Goal: Task Accomplishment & Management: Complete application form

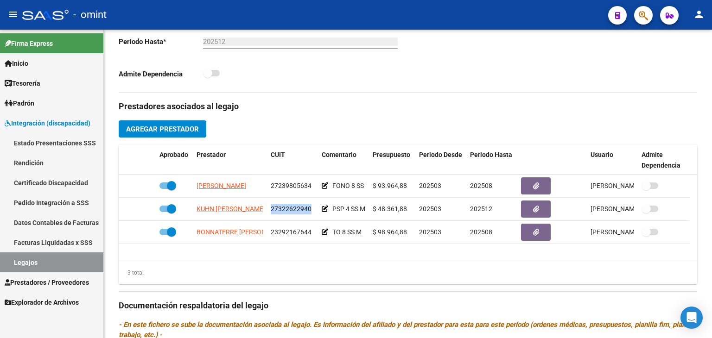
click at [39, 264] on link "Legajos" at bounding box center [51, 263] width 103 height 20
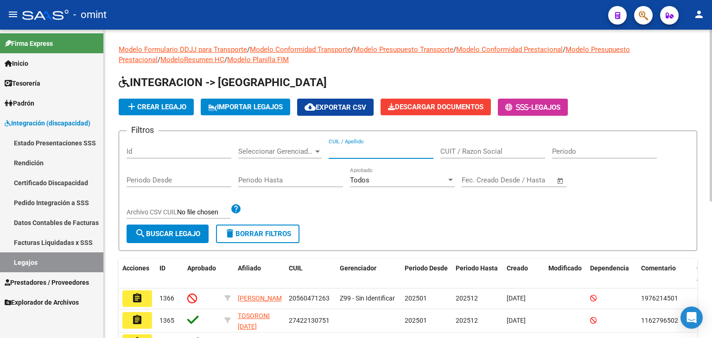
click at [365, 149] on input "CUIL / Apellido" at bounding box center [381, 151] width 105 height 8
paste input "27366443954"
click at [193, 236] on span "search Buscar Legajo" at bounding box center [167, 234] width 65 height 8
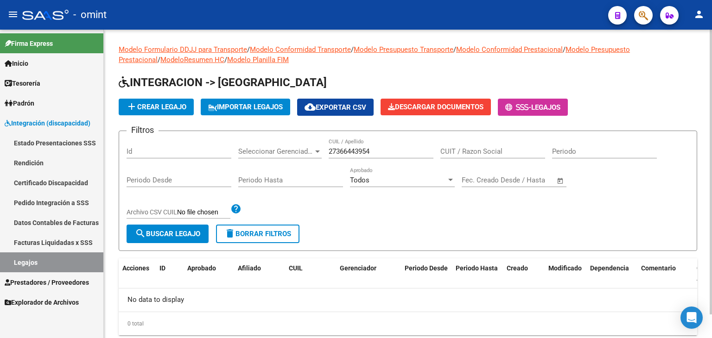
scroll to position [26, 0]
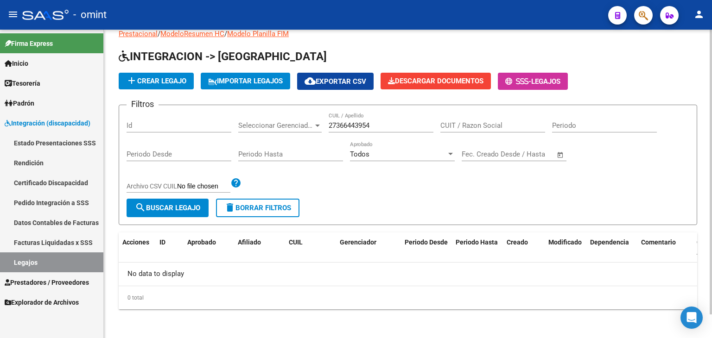
click at [354, 123] on input "27366443954" at bounding box center [381, 125] width 105 height 8
paste input "501347766"
type input "27501347766"
click at [191, 210] on span "search Buscar Legajo" at bounding box center [167, 208] width 65 height 8
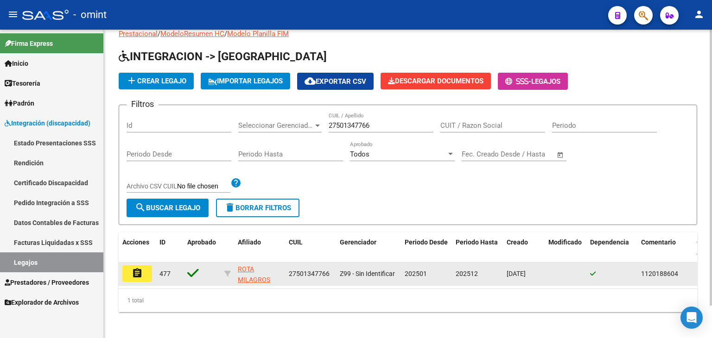
click at [134, 269] on mat-icon "assignment" at bounding box center [137, 273] width 11 height 11
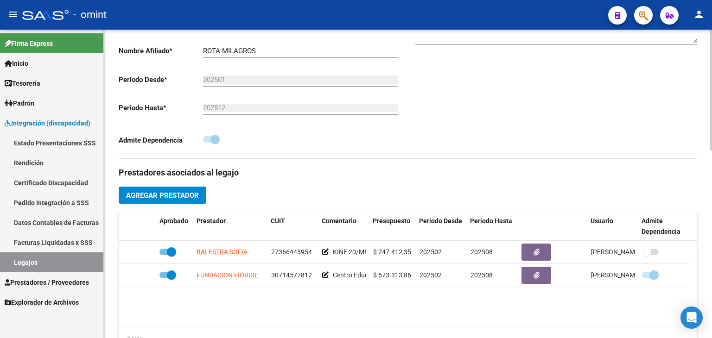
scroll to position [278, 0]
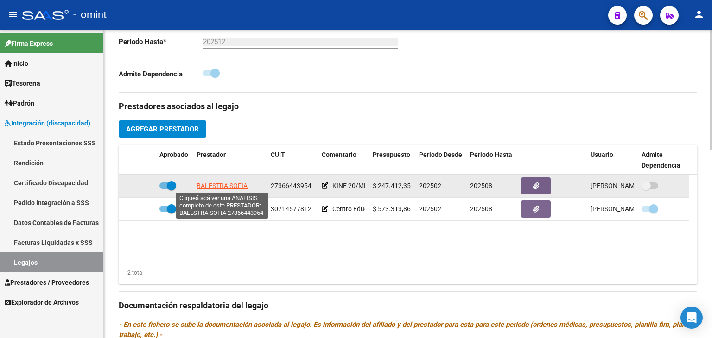
click at [219, 186] on span "BALESTRA SOFIA" at bounding box center [222, 185] width 51 height 7
type textarea "27366443954"
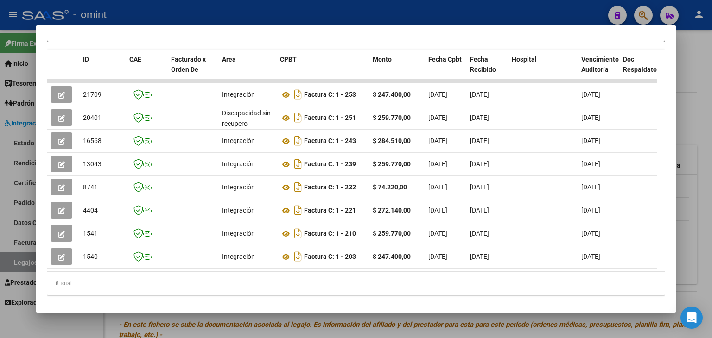
scroll to position [226, 0]
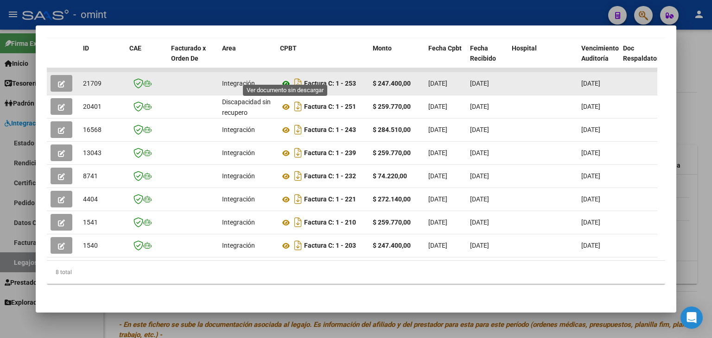
click at [283, 78] on icon at bounding box center [286, 83] width 12 height 11
click at [89, 80] on span "21709" at bounding box center [92, 83] width 19 height 7
copy span "21709"
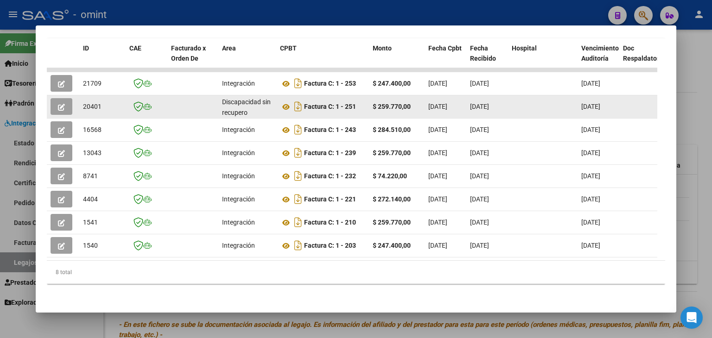
click at [61, 104] on icon "button" at bounding box center [61, 107] width 7 height 7
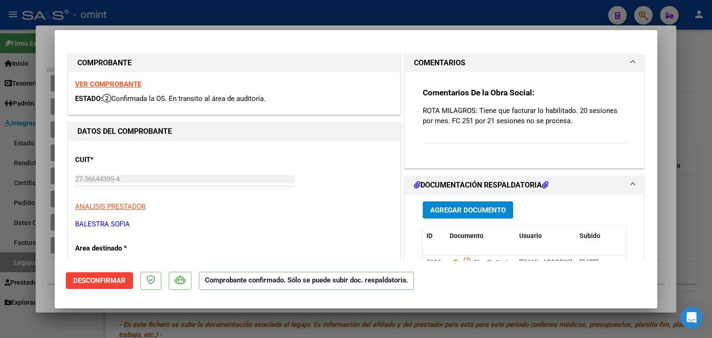
type input "$ 0,00"
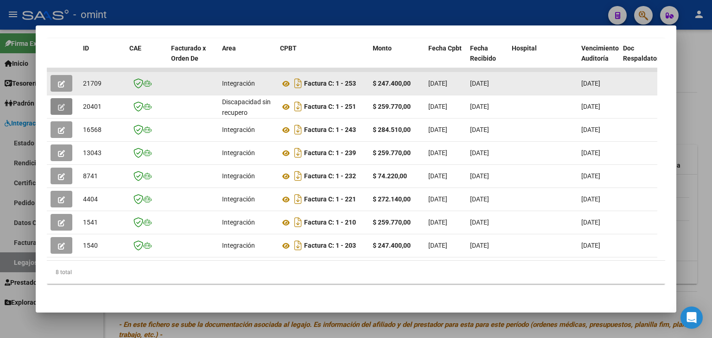
click at [61, 81] on icon "button" at bounding box center [61, 84] width 7 height 7
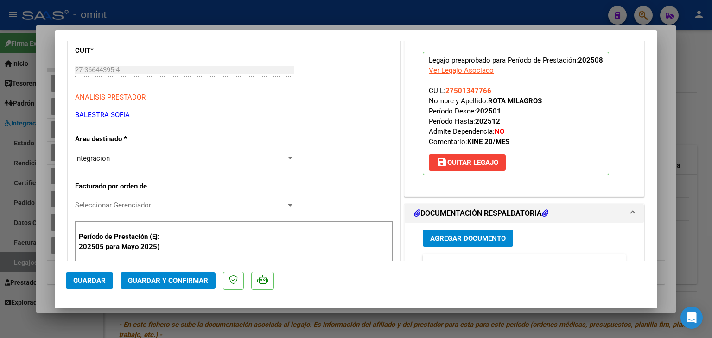
scroll to position [185, 0]
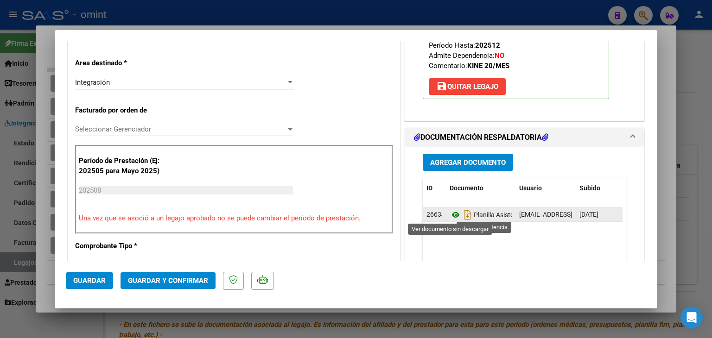
click at [450, 216] on icon at bounding box center [456, 215] width 12 height 11
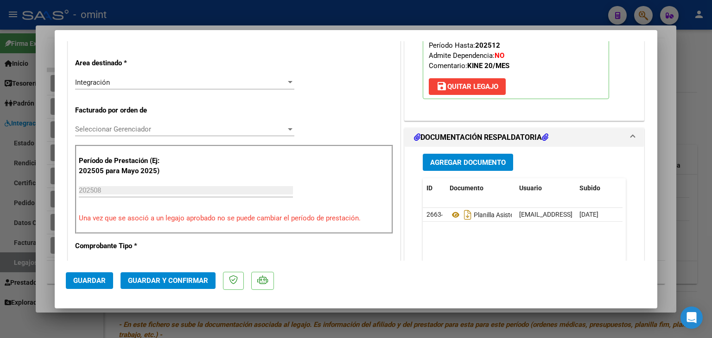
click at [104, 129] on span "Seleccionar Gerenciador" at bounding box center [180, 129] width 211 height 8
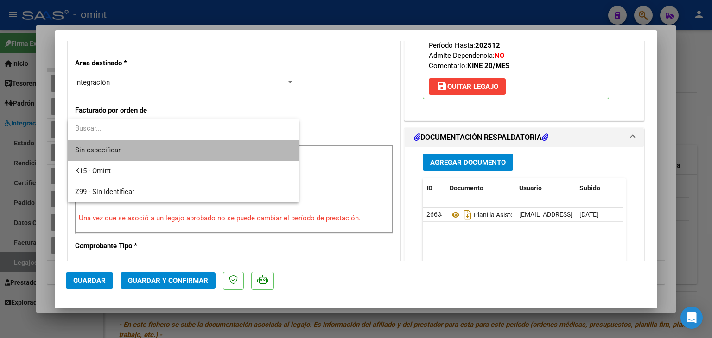
click at [115, 156] on span "Sin especificar" at bounding box center [183, 150] width 217 height 21
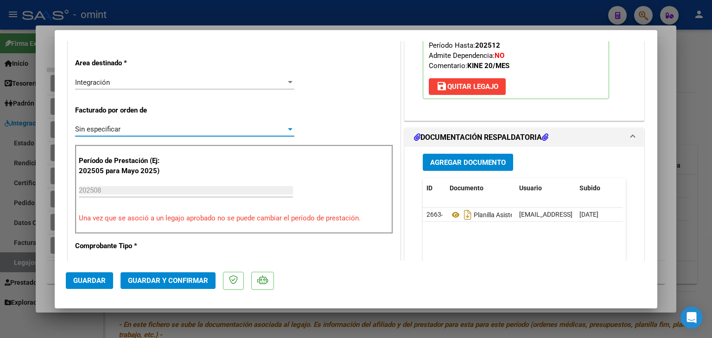
click at [150, 278] on span "Guardar y Confirmar" at bounding box center [168, 281] width 80 height 8
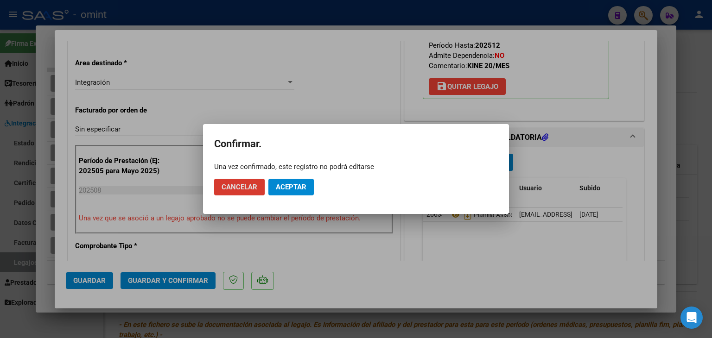
click at [282, 186] on span "Aceptar" at bounding box center [291, 187] width 31 height 8
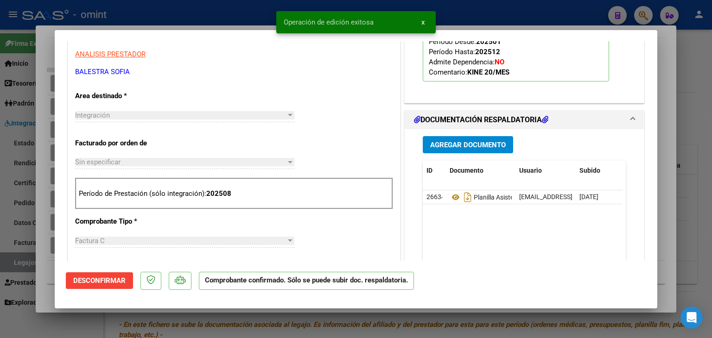
scroll to position [7, 0]
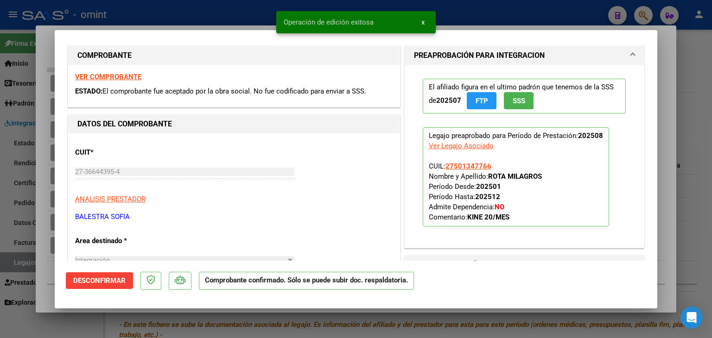
type input "$ 0,00"
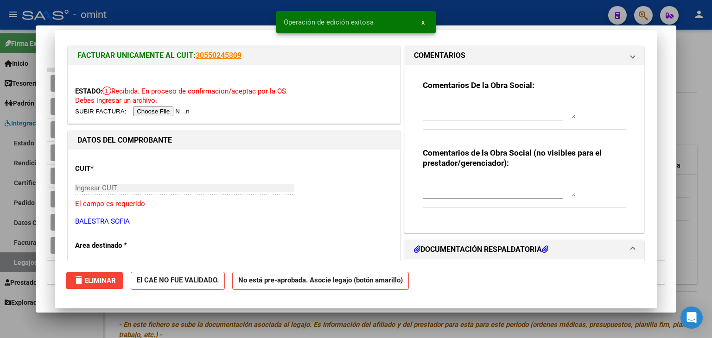
scroll to position [0, 0]
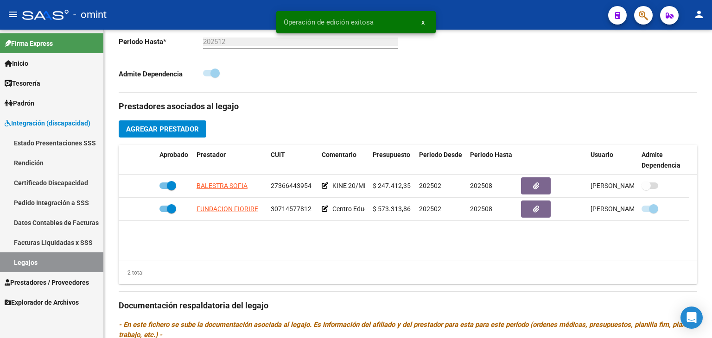
click at [38, 281] on span "Prestadores / Proveedores" at bounding box center [47, 283] width 84 height 10
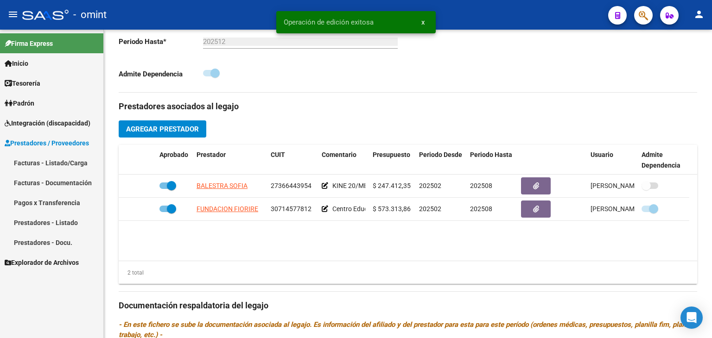
click at [51, 165] on link "Facturas - Listado/Carga" at bounding box center [51, 163] width 103 height 20
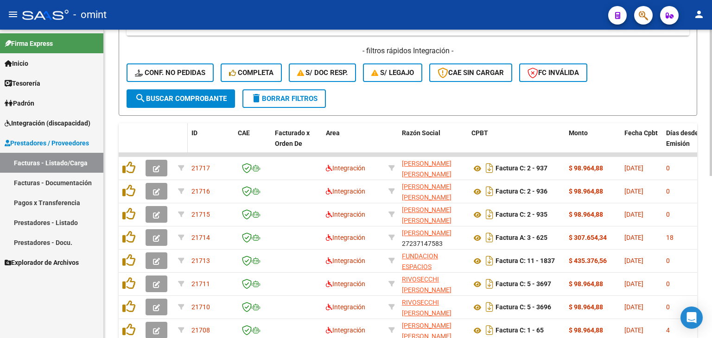
scroll to position [185, 0]
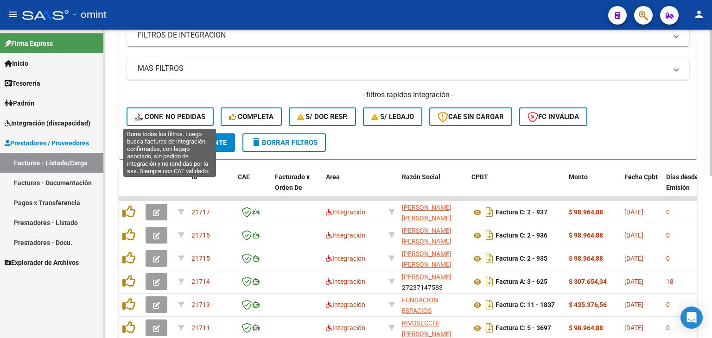
click at [156, 115] on span "Conf. no pedidas" at bounding box center [170, 117] width 70 height 8
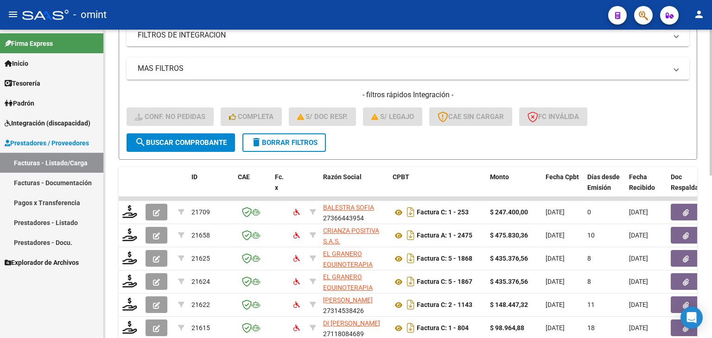
scroll to position [0, 0]
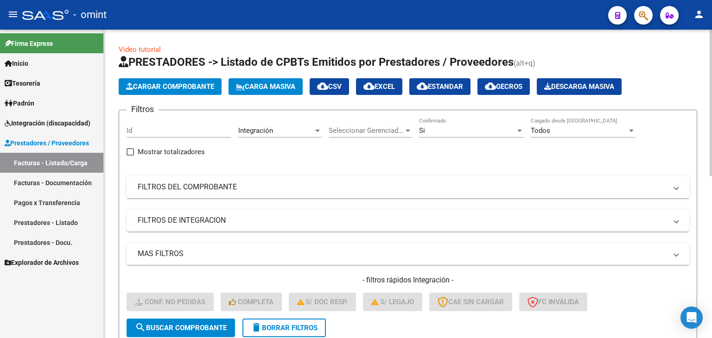
click at [155, 133] on input "Id" at bounding box center [179, 131] width 105 height 8
paste input "21709"
type input "21709"
drag, startPoint x: 202, startPoint y: 331, endPoint x: 308, endPoint y: 303, distance: 110.3
click at [202, 331] on span "search Buscar Comprobante" at bounding box center [181, 328] width 92 height 8
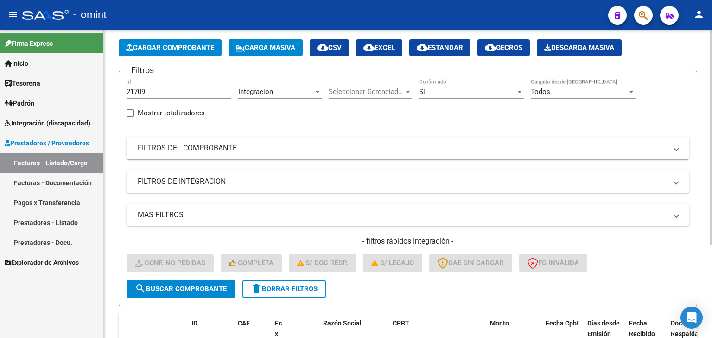
scroll to position [134, 0]
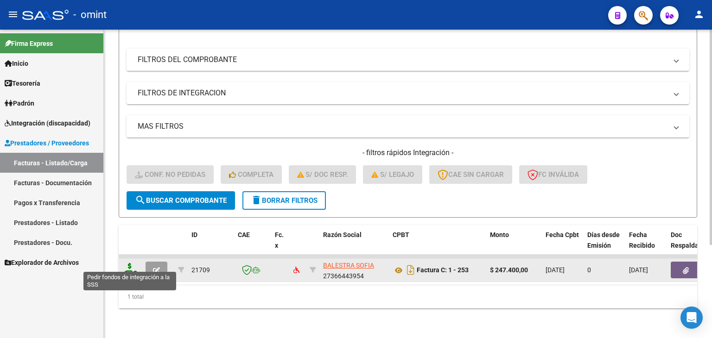
click at [124, 264] on icon at bounding box center [129, 269] width 15 height 13
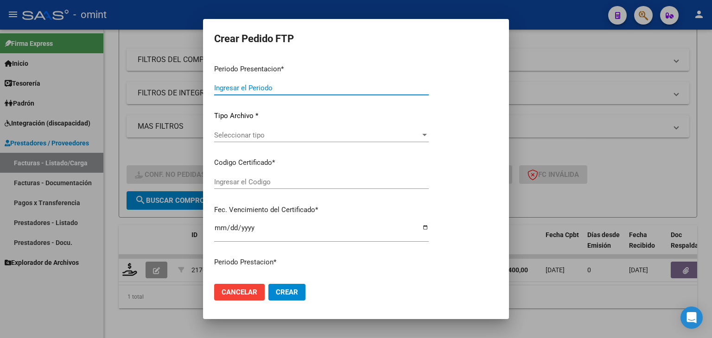
type input "202508"
type input "$ 247.400,00"
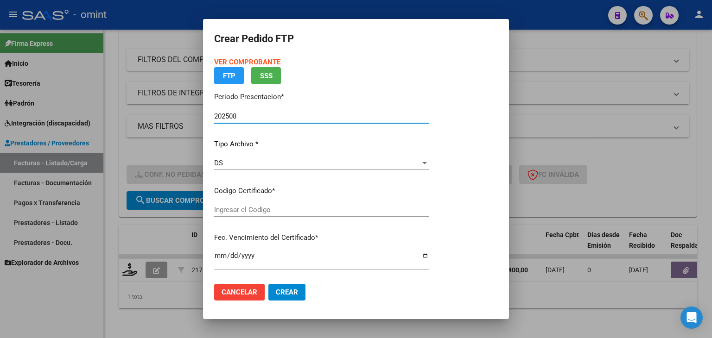
type input "4202899325"
type input "[DATE]"
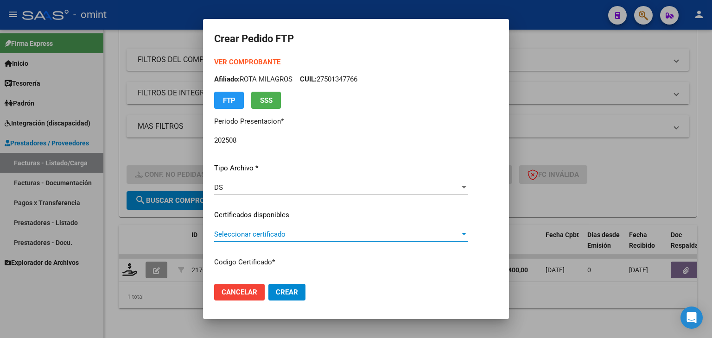
click at [254, 237] on span "Seleccionar certificado" at bounding box center [337, 234] width 246 height 8
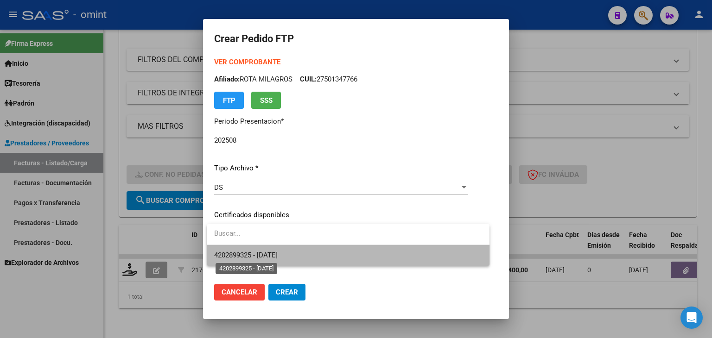
click at [274, 258] on span "4202899325 - [DATE]" at bounding box center [246, 255] width 64 height 8
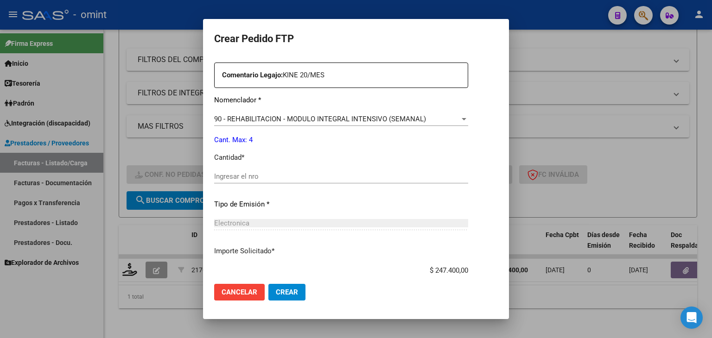
scroll to position [371, 0]
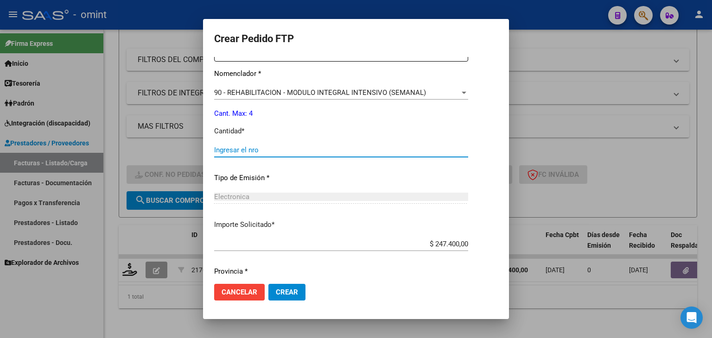
click at [245, 149] on input "Ingresar el nro" at bounding box center [341, 150] width 254 height 8
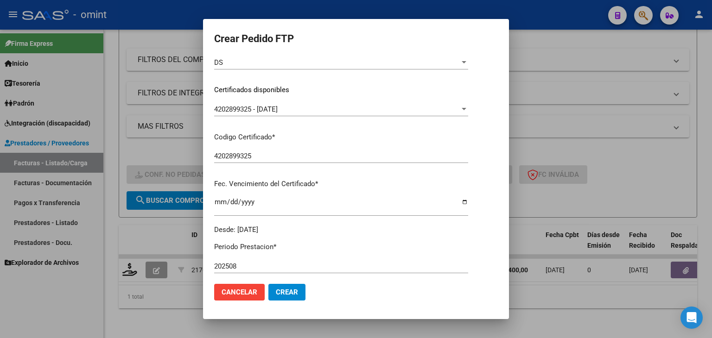
scroll to position [139, 0]
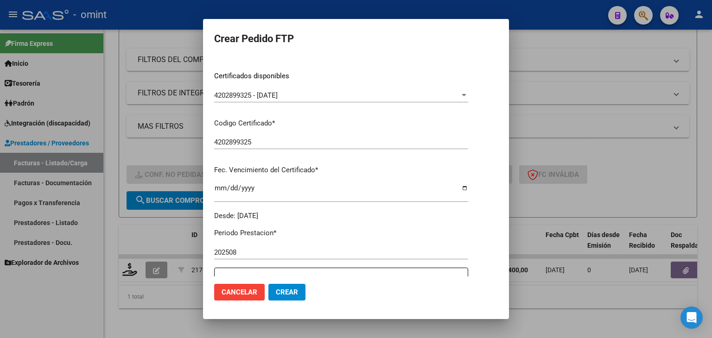
type input "4"
click at [282, 290] on span "Crear" at bounding box center [287, 292] width 22 height 8
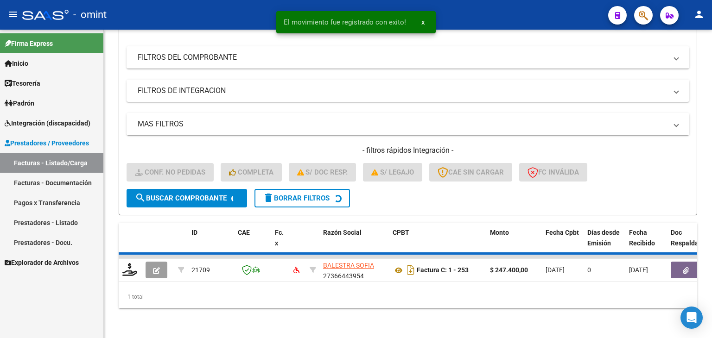
scroll to position [119, 0]
